Goal: Information Seeking & Learning: Learn about a topic

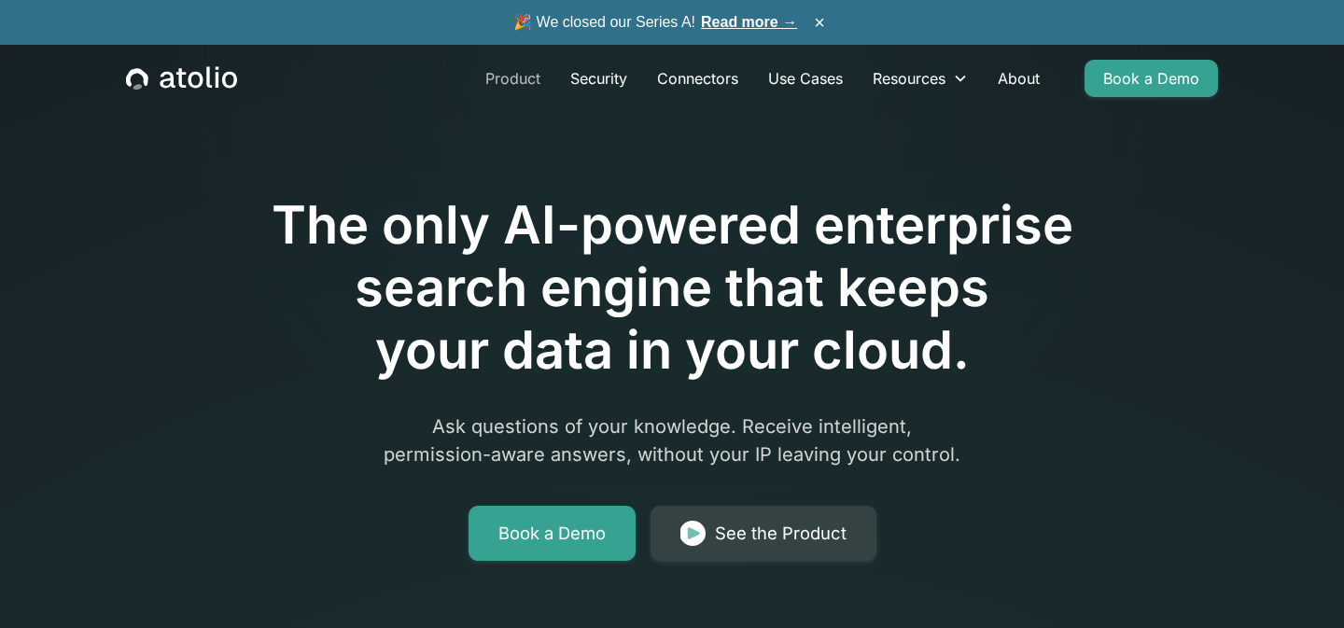
click at [510, 80] on link "Product" at bounding box center [513, 78] width 85 height 37
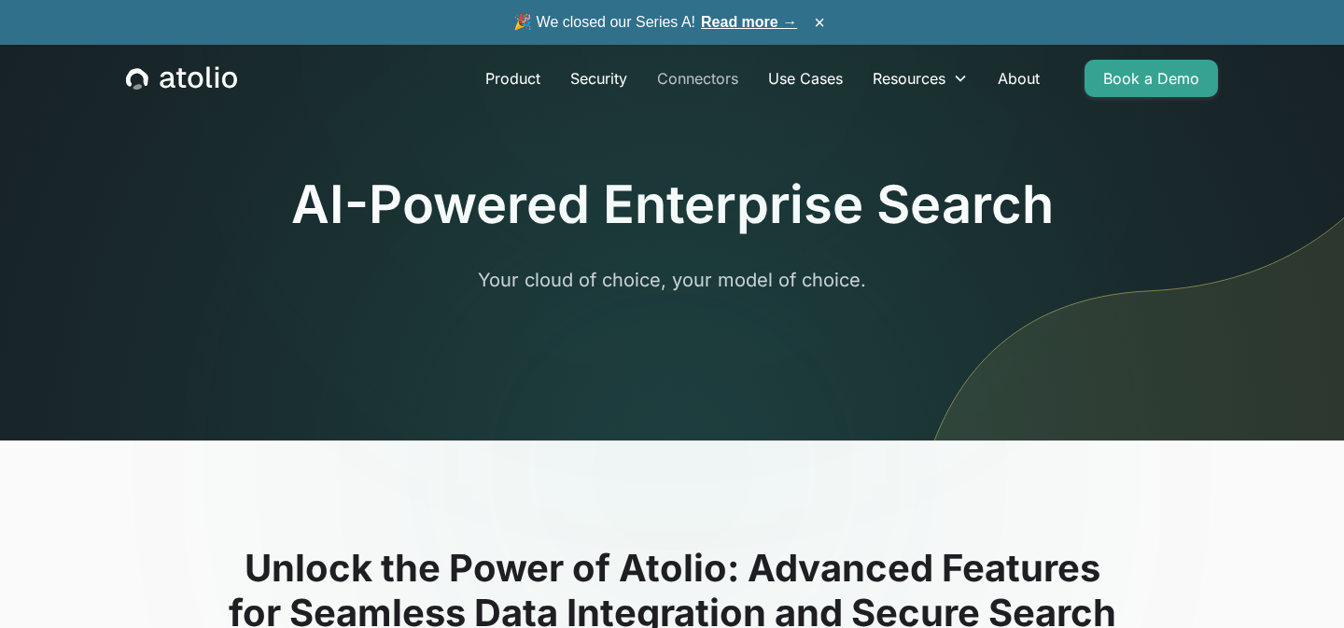
click at [679, 74] on link "Connectors" at bounding box center [697, 78] width 111 height 37
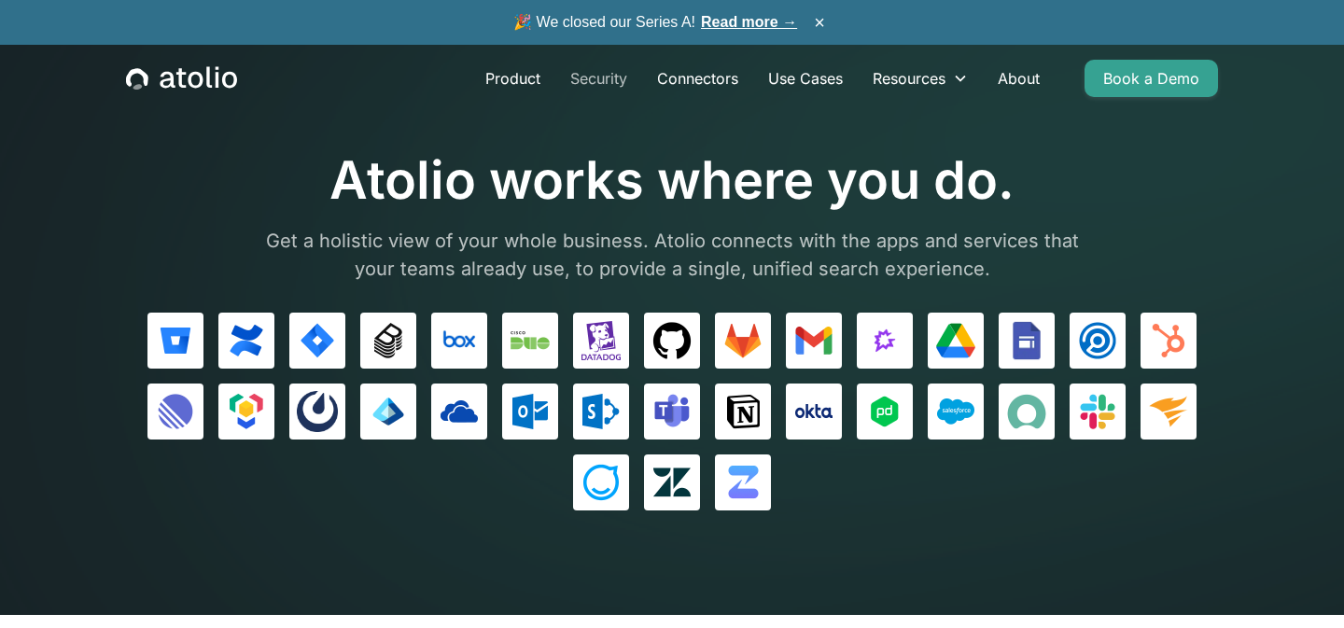
click at [588, 73] on link "Security" at bounding box center [598, 78] width 87 height 37
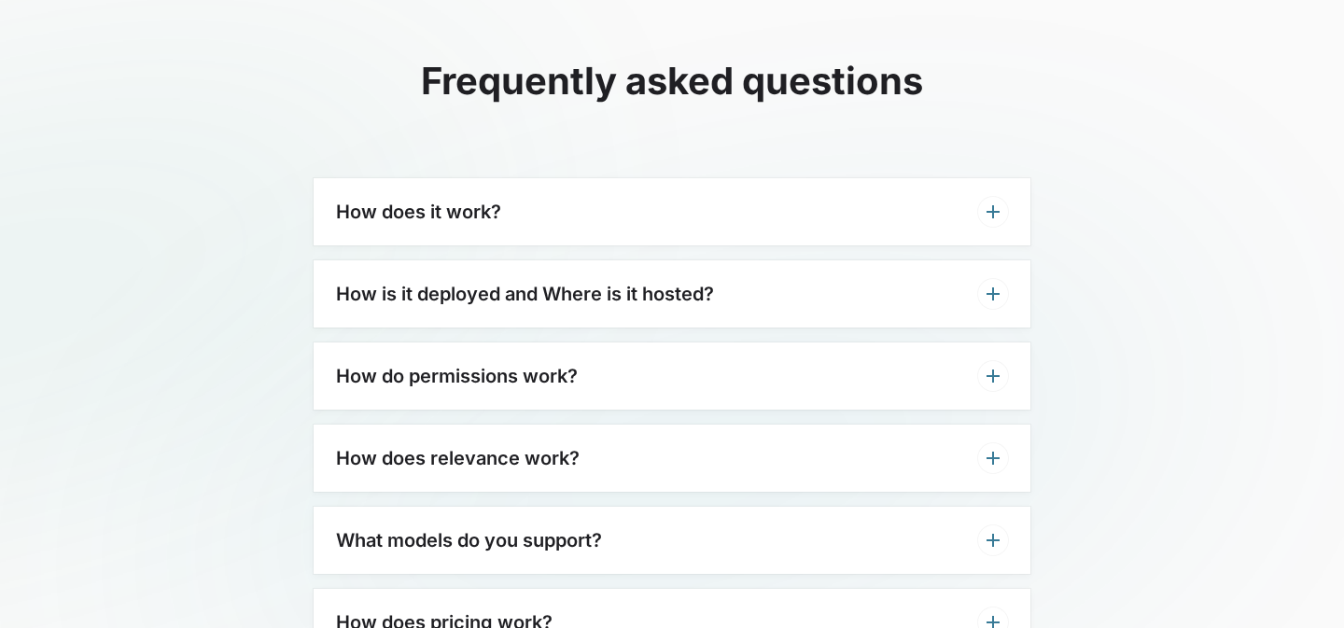
scroll to position [4608, 0]
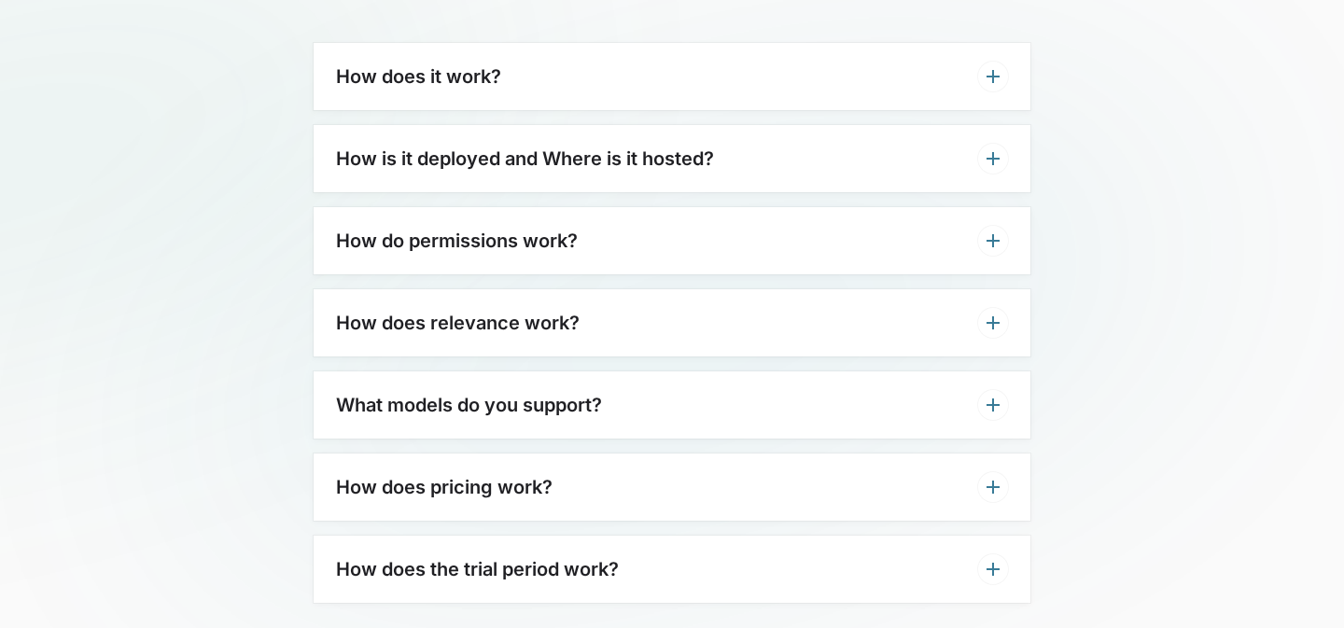
click at [703, 67] on div "How does it work?" at bounding box center [672, 76] width 717 height 67
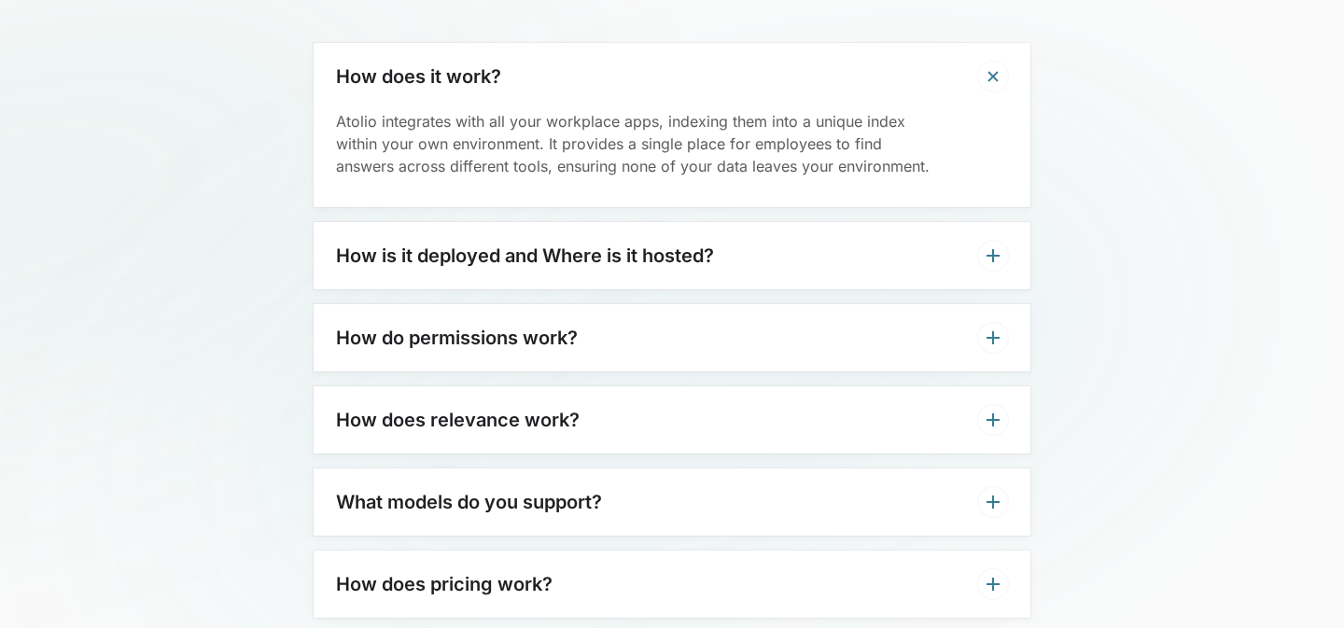
click at [690, 77] on div "How does it work?" at bounding box center [672, 76] width 717 height 67
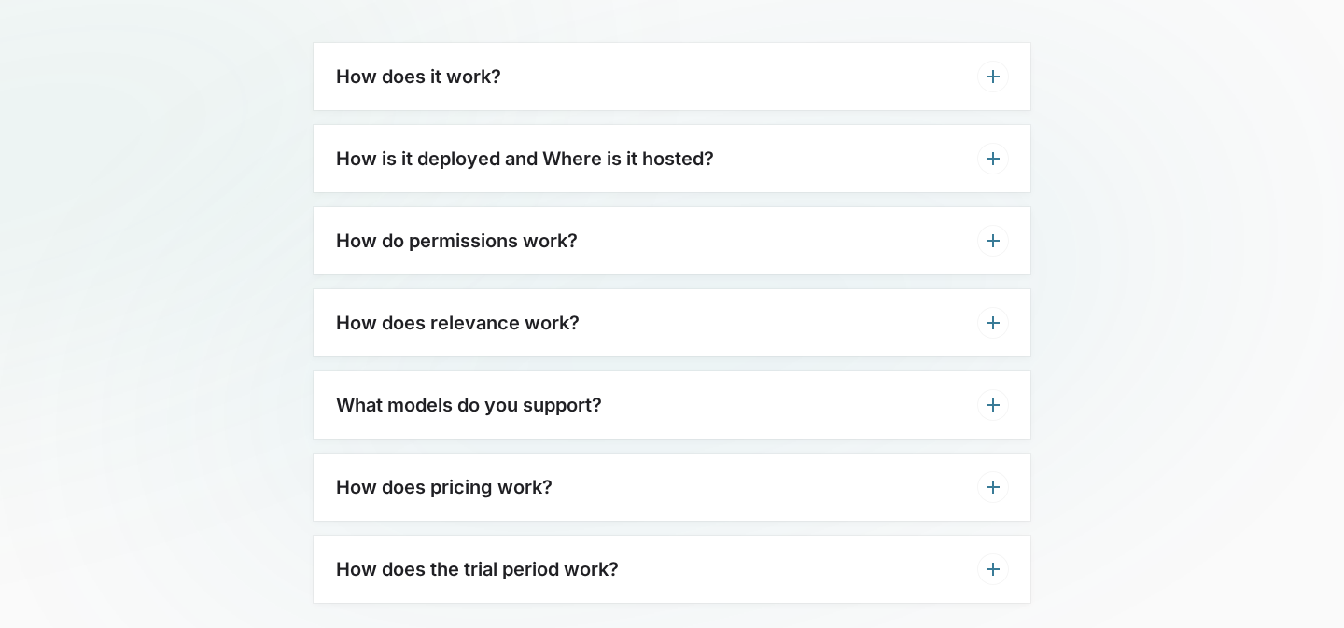
click at [745, 159] on div "How is it deployed and Where is it hosted?" at bounding box center [672, 158] width 717 height 67
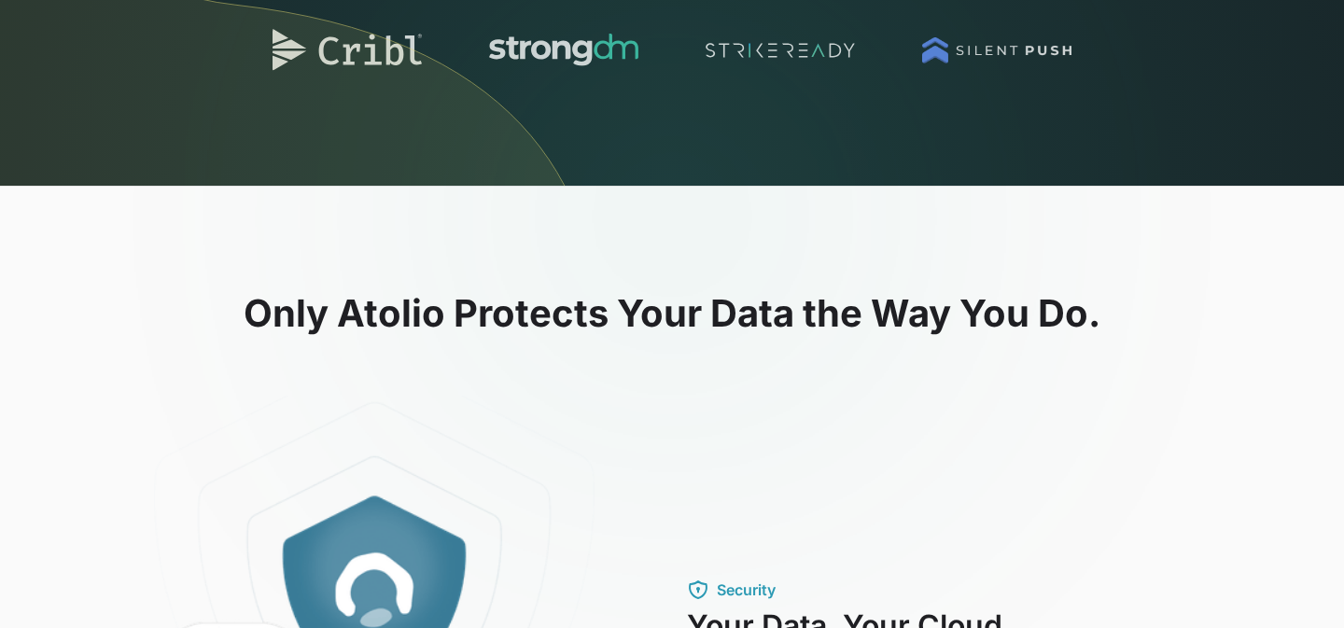
scroll to position [0, 0]
